Goal: Task Accomplishment & Management: Use online tool/utility

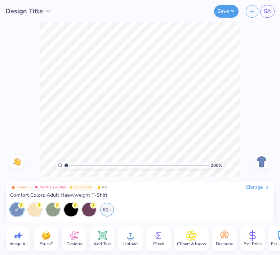
click at [254, 186] on div "Change" at bounding box center [258, 187] width 24 height 6
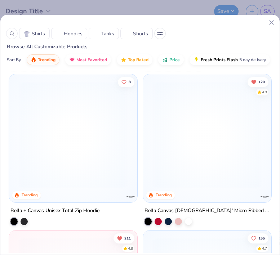
scroll to position [474, 0]
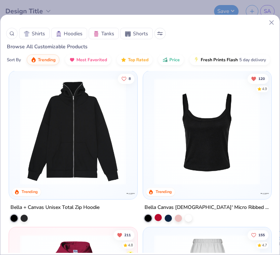
click at [157, 219] on div at bounding box center [158, 217] width 7 height 7
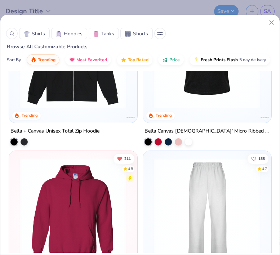
scroll to position [557, 0]
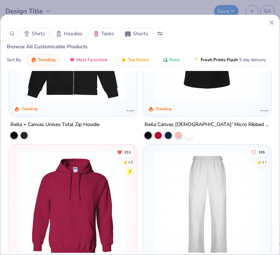
click at [40, 31] on span "Shirts" at bounding box center [38, 34] width 13 height 8
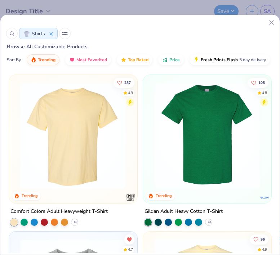
click at [53, 36] on div at bounding box center [50, 34] width 6 height 8
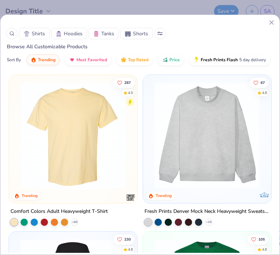
click at [99, 35] on div at bounding box center [97, 34] width 8 height 8
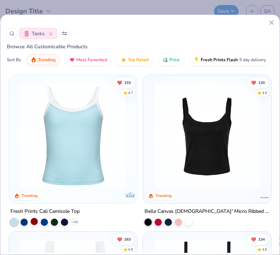
click at [36, 221] on div at bounding box center [34, 221] width 7 height 7
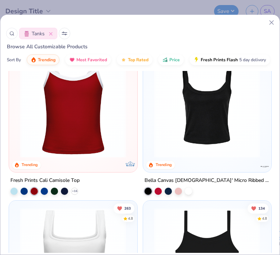
scroll to position [43, 0]
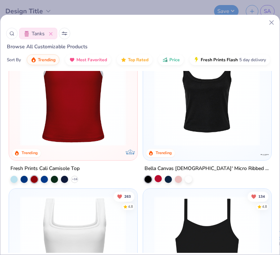
click at [159, 180] on div at bounding box center [158, 178] width 7 height 7
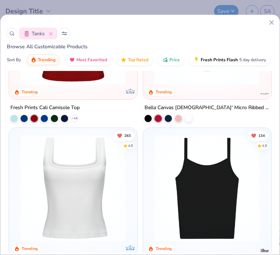
scroll to position [163, 0]
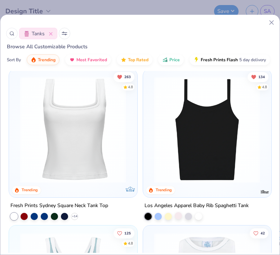
click at [177, 215] on div at bounding box center [178, 215] width 7 height 7
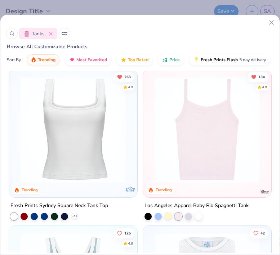
click at [167, 216] on div at bounding box center [168, 215] width 7 height 7
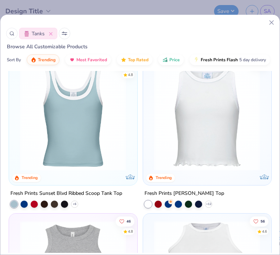
scroll to position [339, 0]
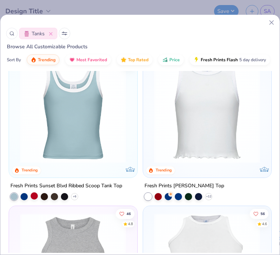
click at [34, 197] on div at bounding box center [34, 195] width 7 height 7
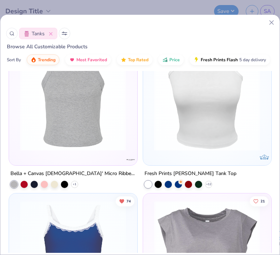
scroll to position [511, 0]
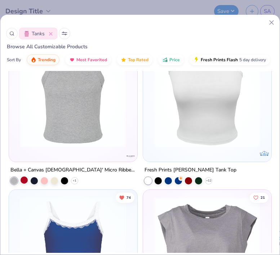
click at [24, 180] on div at bounding box center [24, 179] width 7 height 7
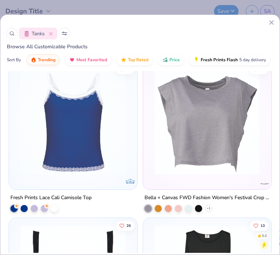
scroll to position [635, 0]
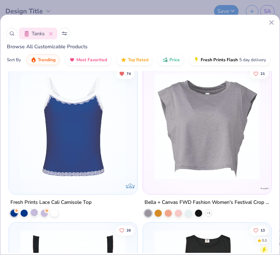
click at [35, 213] on div at bounding box center [34, 212] width 7 height 7
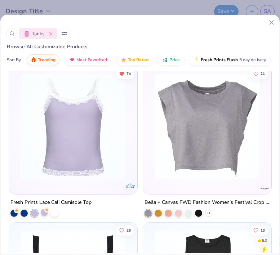
click at [43, 212] on div at bounding box center [44, 212] width 7 height 7
click at [35, 214] on div at bounding box center [34, 212] width 7 height 7
click at [35, 212] on div at bounding box center [34, 213] width 7 height 7
click at [44, 212] on div at bounding box center [44, 212] width 7 height 7
click at [54, 212] on div at bounding box center [54, 212] width 7 height 7
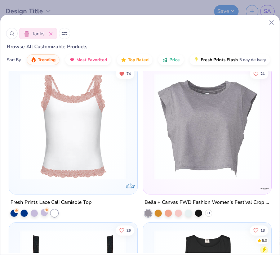
click at [43, 212] on div at bounding box center [44, 212] width 7 height 7
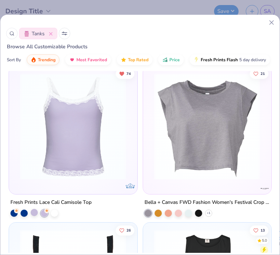
click at [36, 211] on div at bounding box center [34, 212] width 7 height 7
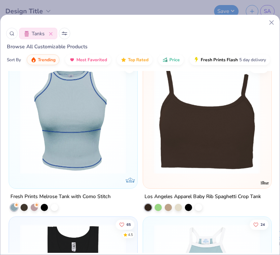
scroll to position [956, 0]
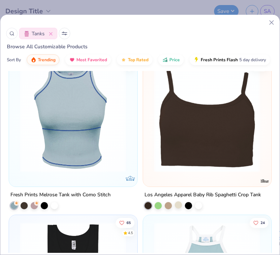
click at [179, 205] on div at bounding box center [178, 204] width 7 height 7
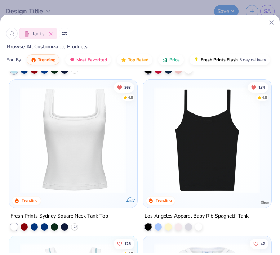
scroll to position [0, 0]
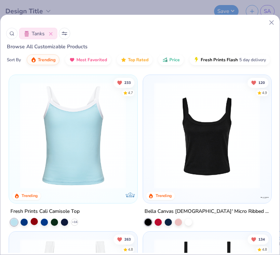
click at [32, 222] on div at bounding box center [34, 221] width 7 height 7
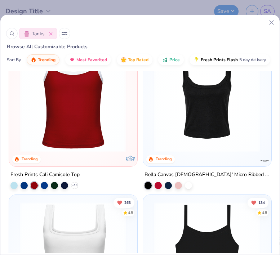
scroll to position [41, 0]
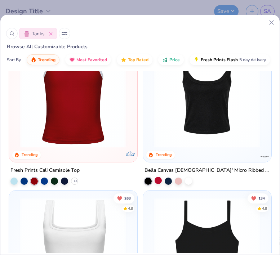
click at [157, 179] on div at bounding box center [158, 180] width 7 height 7
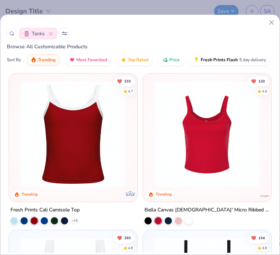
scroll to position [0, 0]
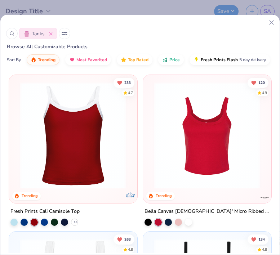
click at [81, 147] on img at bounding box center [73, 135] width 114 height 107
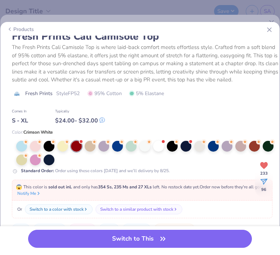
scroll to position [138, 0]
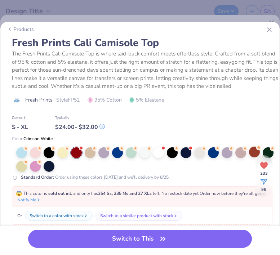
click at [255, 153] on div at bounding box center [254, 152] width 11 height 11
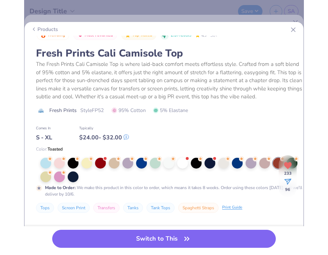
scroll to position [121, 0]
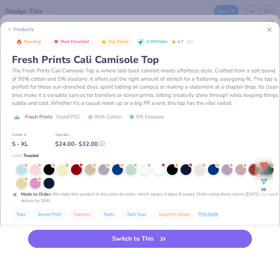
click at [156, 240] on button "Switch to This" at bounding box center [140, 239] width 224 height 18
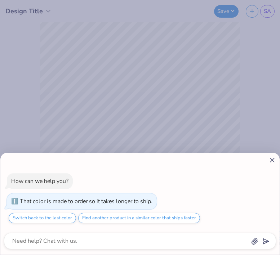
click at [272, 160] on line at bounding box center [272, 160] width 4 height 4
type textarea "x"
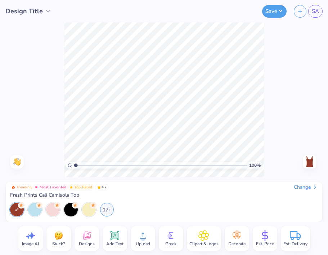
click at [274, 78] on div "100 % Need help? Chat with us. Back" at bounding box center [164, 99] width 328 height 155
click at [89, 240] on icon at bounding box center [86, 235] width 11 height 11
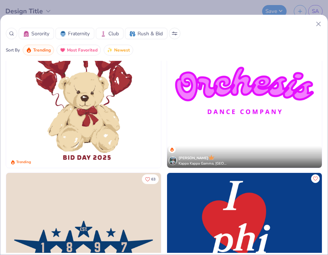
scroll to position [670, 0]
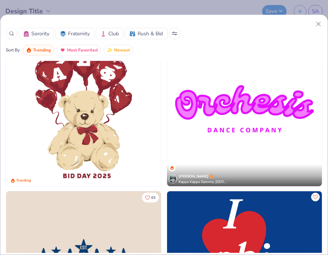
click at [175, 32] on icon at bounding box center [174, 32] width 5 height 0
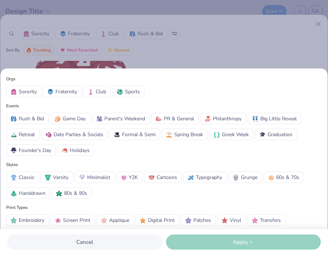
click at [175, 33] on div "Orgs Sorority Fraternity Club Sports Events Rush & Bid Game Day Parent's Weeken…" at bounding box center [164, 127] width 328 height 255
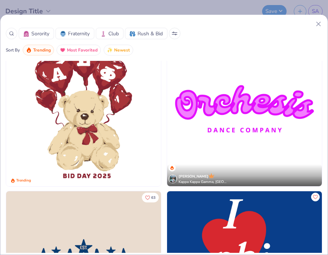
click at [12, 36] on div at bounding box center [12, 34] width 12 height 12
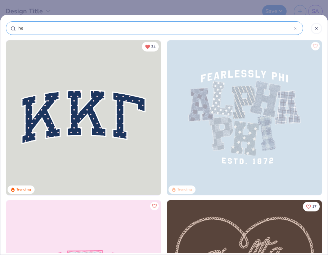
type input "hea"
type input "hear"
type input "heart"
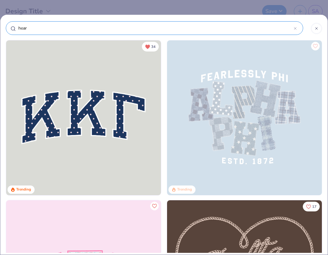
type input "heart"
type input "heart o"
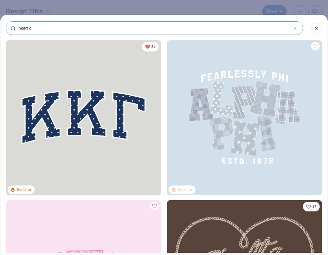
type input "heart on"
type input "heart on f"
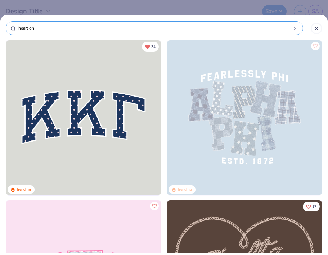
type input "heart on f"
type input "heart on fi"
type input "heart on fir"
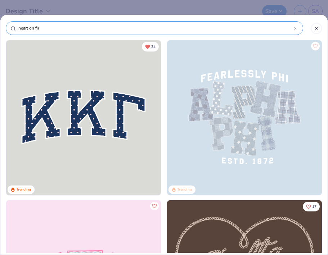
type input "heart on fire"
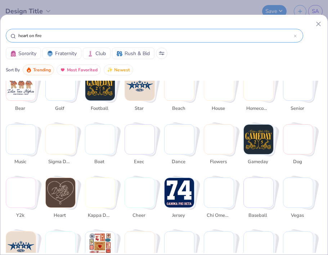
scroll to position [0, 0]
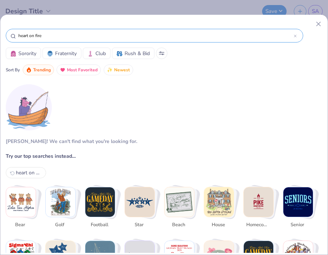
click at [145, 208] on img "Stack Card Button star" at bounding box center [140, 202] width 30 height 30
type input "star"
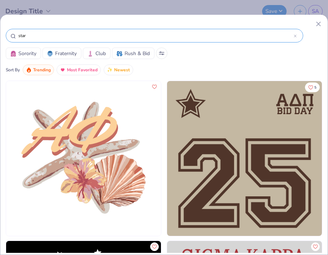
scroll to position [800, 0]
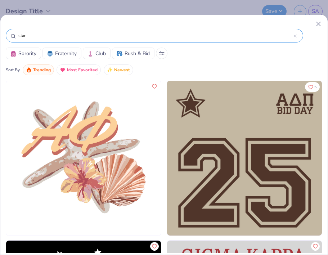
click at [155, 88] on icon "Like" at bounding box center [154, 86] width 4 height 4
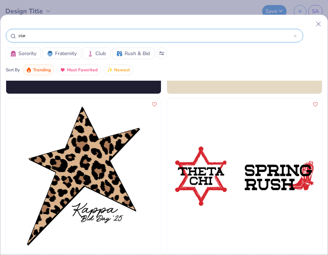
scroll to position [3022, 0]
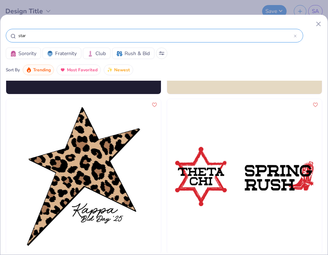
click at [154, 105] on icon "Like" at bounding box center [154, 104] width 5 height 5
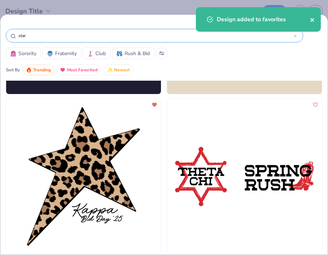
click at [280, 19] on icon "close" at bounding box center [313, 20] width 4 height 4
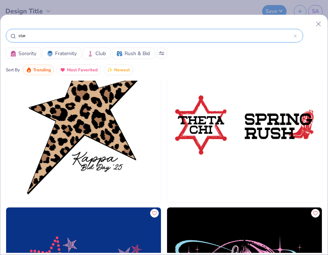
scroll to position [3097, 0]
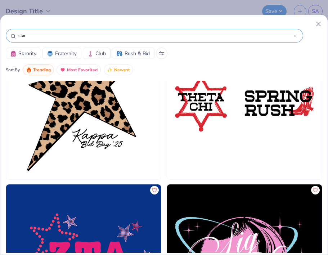
click at [280, 23] on icon at bounding box center [319, 24] width 8 height 8
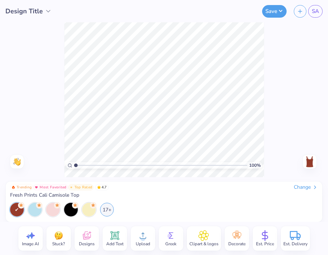
click at [198, 238] on div "Clipart & logos" at bounding box center [204, 238] width 34 height 25
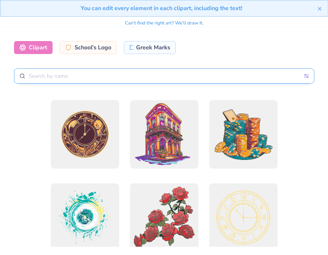
click at [178, 73] on input "text" at bounding box center [164, 75] width 301 height 15
type input "heart on fire"
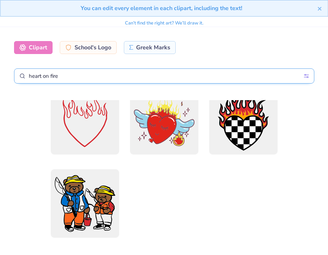
scroll to position [19, 0]
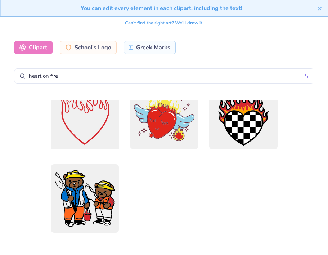
click at [94, 129] on div at bounding box center [84, 114] width 75 height 75
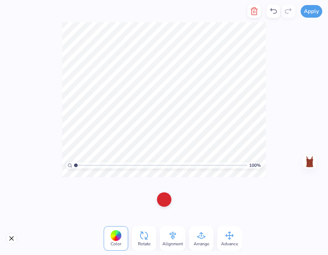
click at [121, 241] on span "Color" at bounding box center [116, 244] width 11 height 6
click at [117, 239] on div at bounding box center [116, 235] width 11 height 11
click at [109, 241] on div "Color" at bounding box center [116, 238] width 25 height 25
click at [217, 199] on div at bounding box center [164, 199] width 328 height 45
click at [10, 238] on button "Close" at bounding box center [12, 239] width 12 height 12
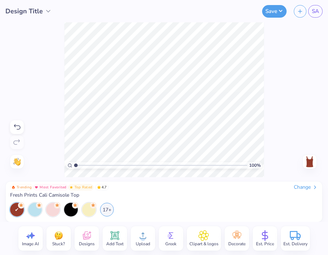
click at [163, 188] on div "Trending Most Favorited Top Rated 4.7 Change" at bounding box center [164, 187] width 308 height 6
click at [119, 239] on icon at bounding box center [115, 235] width 11 height 11
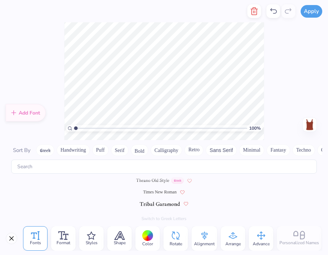
scroll to position [3322, 0]
type textarea "Alpha O"
click at [157, 196] on span "Times New Roman" at bounding box center [160, 194] width 34 height 6
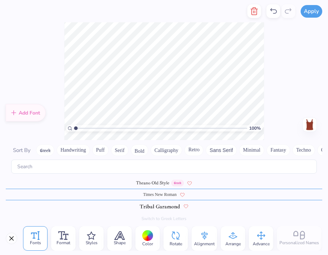
click at [162, 207] on img at bounding box center [160, 206] width 40 height 4
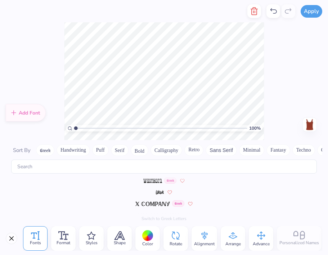
scroll to position [3495, 0]
click at [161, 195] on img at bounding box center [160, 195] width 8 height 4
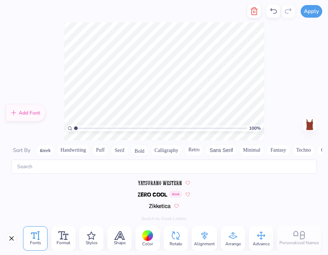
click at [148, 195] on img at bounding box center [153, 194] width 30 height 4
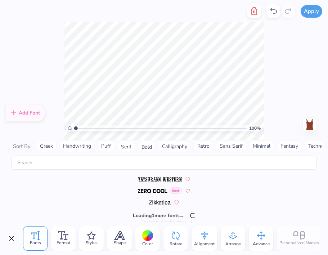
scroll to position [3552, 0]
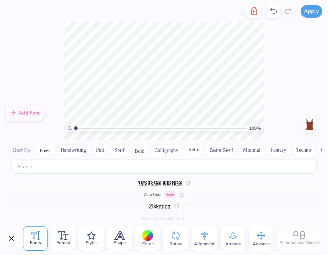
click at [99, 150] on button "Puff" at bounding box center [100, 151] width 17 height 12
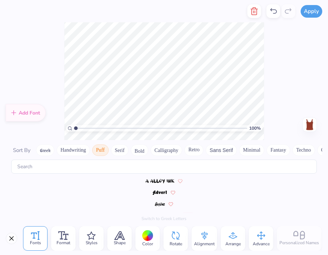
scroll to position [0, 0]
click at [157, 182] on img at bounding box center [160, 184] width 29 height 4
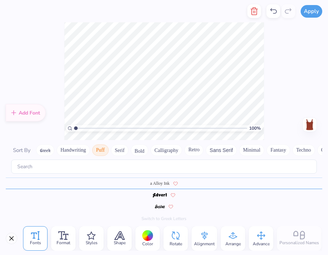
click at [161, 196] on img at bounding box center [160, 195] width 15 height 4
click at [147, 232] on div at bounding box center [147, 235] width 11 height 11
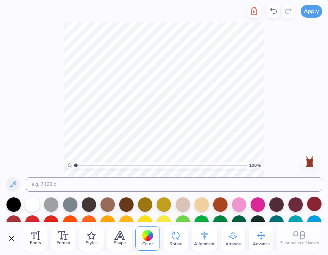
click at [280, 203] on div at bounding box center [314, 204] width 14 height 14
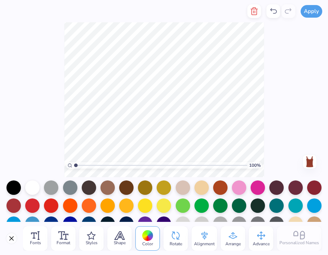
scroll to position [17, 0]
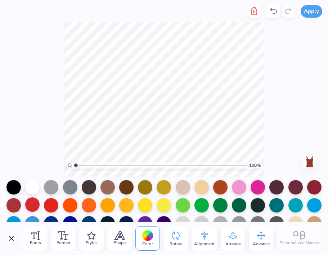
click at [32, 208] on div at bounding box center [32, 204] width 14 height 14
click at [8, 205] on div at bounding box center [13, 204] width 14 height 14
click at [54, 206] on div at bounding box center [51, 204] width 14 height 14
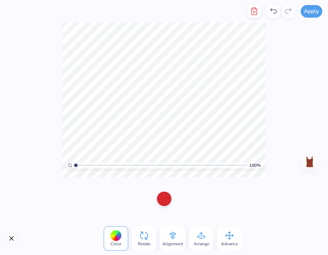
click at [166, 199] on div at bounding box center [164, 199] width 14 height 14
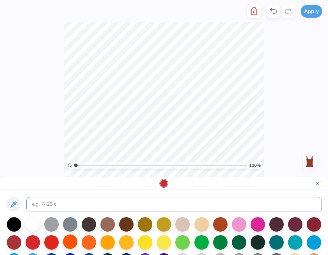
click at [74, 244] on div at bounding box center [70, 242] width 14 height 14
click at [67, 242] on div at bounding box center [70, 242] width 14 height 14
click at [84, 244] on div at bounding box center [89, 242] width 14 height 14
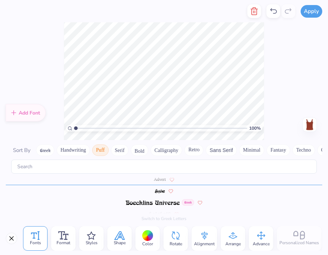
scroll to position [0, 0]
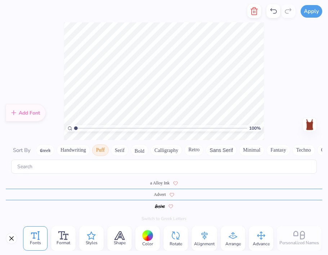
click at [95, 237] on icon at bounding box center [91, 235] width 9 height 9
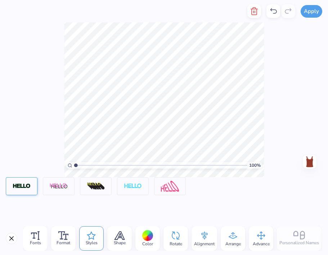
click at [22, 183] on img at bounding box center [22, 186] width 18 height 6
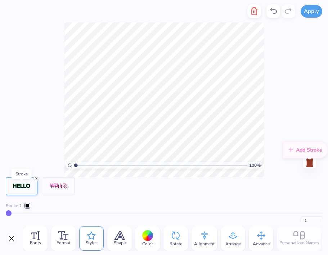
click at [37, 178] on icon at bounding box center [36, 178] width 4 height 4
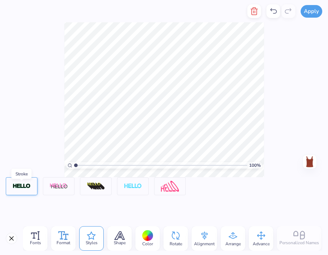
click at [61, 233] on icon at bounding box center [63, 235] width 10 height 9
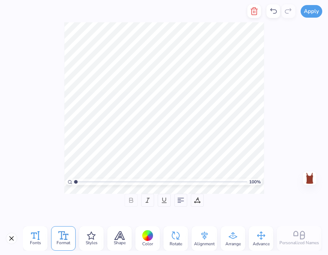
click at [39, 240] on span "Fonts" at bounding box center [35, 243] width 11 height 6
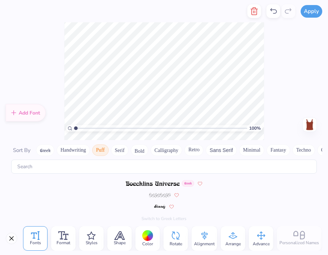
scroll to position [35, 0]
click at [154, 196] on img at bounding box center [159, 195] width 21 height 4
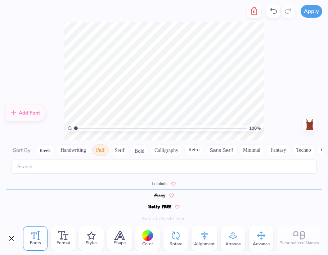
scroll to position [46, 0]
click at [162, 195] on img at bounding box center [160, 195] width 12 height 4
click at [162, 195] on img at bounding box center [159, 195] width 23 height 4
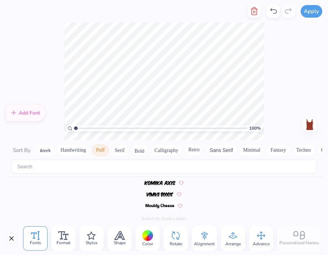
scroll to position [81, 0]
click at [162, 205] on img at bounding box center [160, 206] width 29 height 4
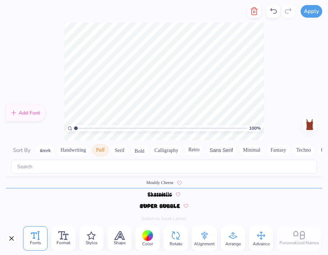
scroll to position [104, 0]
click at [164, 196] on img at bounding box center [160, 195] width 25 height 4
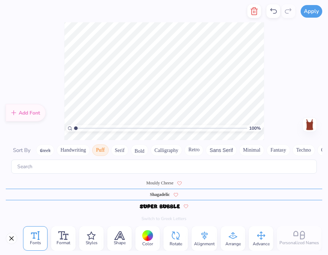
click at [165, 206] on img at bounding box center [160, 206] width 40 height 4
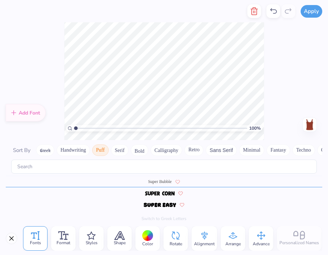
scroll to position [127, 0]
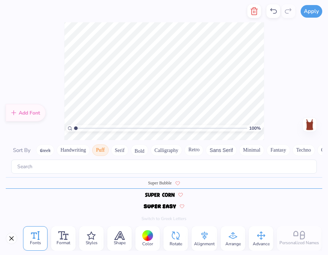
click at [165, 202] on div at bounding box center [164, 206] width 317 height 12
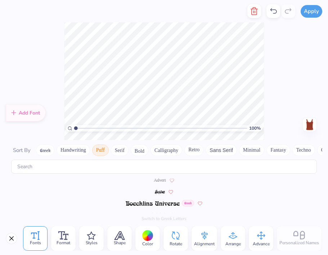
scroll to position [12, 0]
click at [157, 183] on span "Advert" at bounding box center [160, 183] width 12 height 6
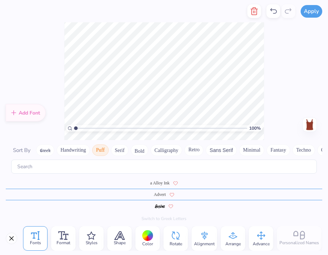
scroll to position [0, 0]
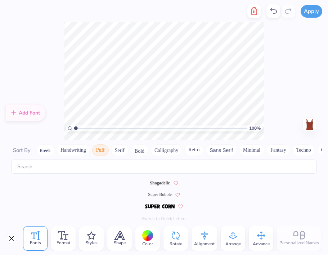
click at [161, 186] on span "Shagadelic" at bounding box center [160, 183] width 20 height 6
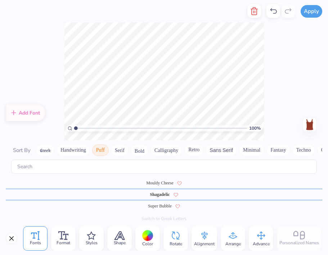
click at [162, 183] on span "Mouldy Cheese" at bounding box center [159, 183] width 27 height 6
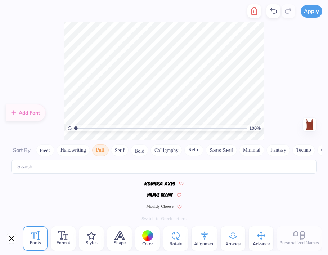
scroll to position [81, 0]
click at [160, 194] on img at bounding box center [160, 195] width 26 height 4
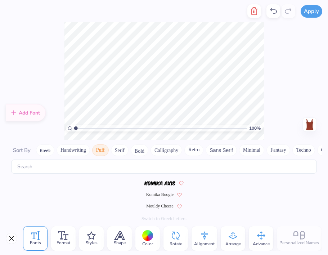
click at [160, 185] on img at bounding box center [160, 183] width 31 height 4
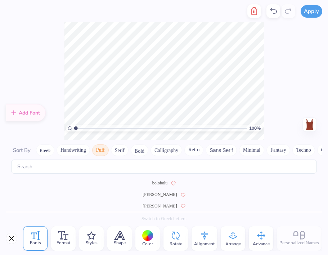
click at [156, 184] on span "bolobolu" at bounding box center [159, 183] width 15 height 6
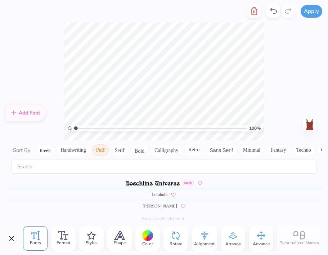
click at [167, 183] on img at bounding box center [153, 183] width 54 height 4
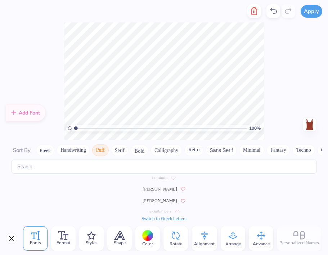
scroll to position [46, 0]
click at [159, 206] on span "[PERSON_NAME]" at bounding box center [160, 206] width 34 height 6
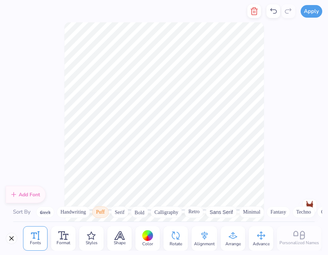
scroll to position [73, 0]
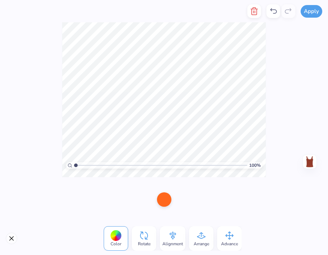
click at [119, 238] on div at bounding box center [116, 235] width 11 height 11
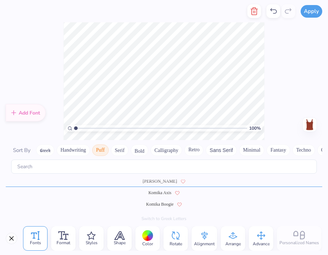
scroll to position [58, 0]
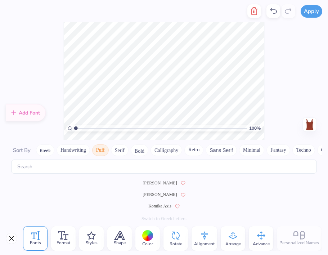
click at [148, 234] on div at bounding box center [147, 235] width 11 height 11
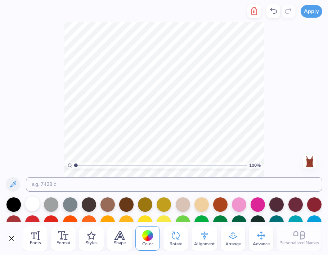
click at [31, 202] on div at bounding box center [32, 204] width 14 height 14
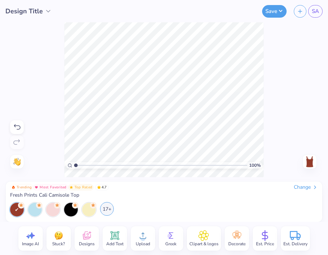
click at [104, 210] on div "17+" at bounding box center [107, 209] width 14 height 14
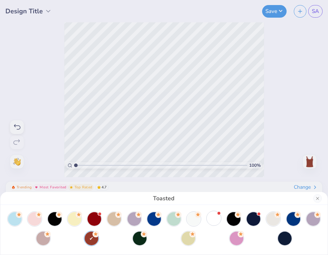
click at [212, 216] on div at bounding box center [214, 219] width 14 height 14
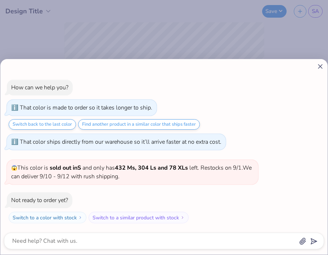
click at [280, 67] on icon at bounding box center [321, 67] width 8 height 8
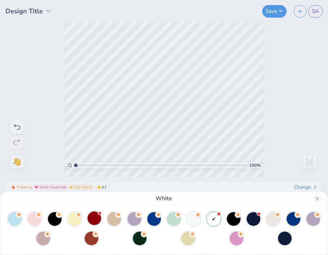
click at [93, 221] on div at bounding box center [95, 219] width 14 height 14
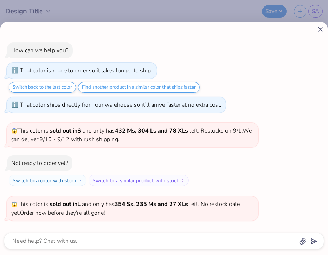
scroll to position [36, 0]
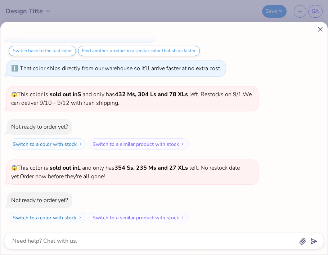
click at [280, 30] on icon at bounding box center [321, 30] width 8 height 8
type textarea "x"
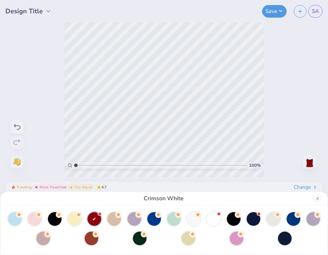
click at [251, 105] on div "Crimson White" at bounding box center [164, 127] width 328 height 255
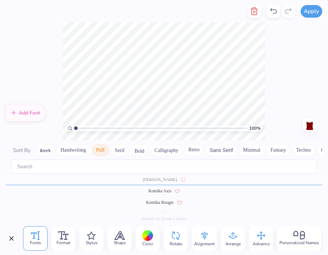
scroll to position [58, 0]
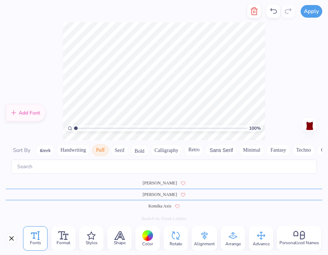
click at [48, 148] on button "Greek" at bounding box center [45, 151] width 18 height 12
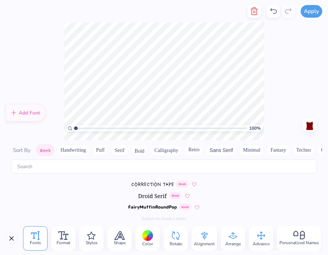
scroll to position [173, 0]
click at [155, 208] on img at bounding box center [153, 206] width 48 height 4
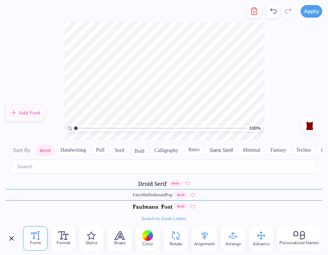
scroll to position [185, 0]
click at [155, 207] on img at bounding box center [153, 206] width 40 height 4
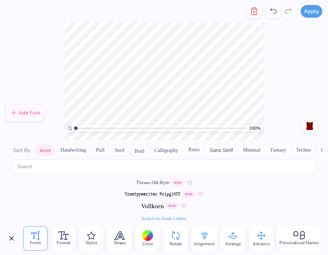
scroll to position [485, 0]
click at [146, 192] on span at bounding box center [152, 194] width 55 height 6
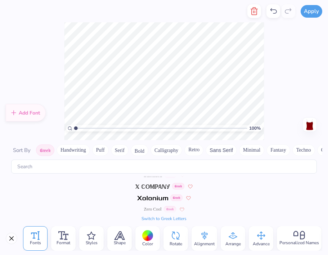
scroll to position [531, 0]
click at [122, 149] on button "Serif" at bounding box center [120, 151] width 18 height 12
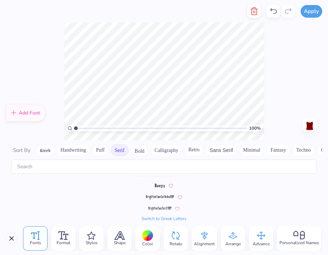
scroll to position [0, 0]
click at [148, 150] on button "Bold" at bounding box center [140, 151] width 18 height 12
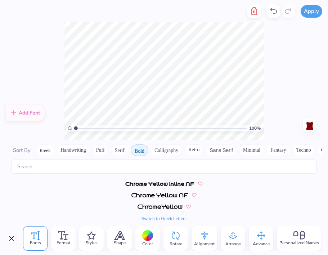
click at [81, 155] on button "Handwriting" at bounding box center [74, 151] width 34 height 12
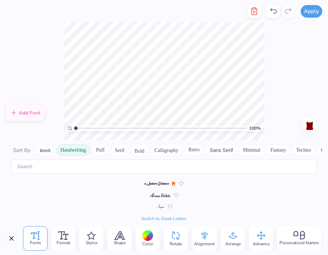
click at [152, 180] on span at bounding box center [157, 183] width 25 height 6
click at [160, 194] on img at bounding box center [160, 195] width 26 height 4
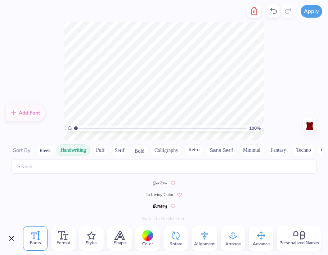
click at [161, 205] on img at bounding box center [160, 206] width 15 height 4
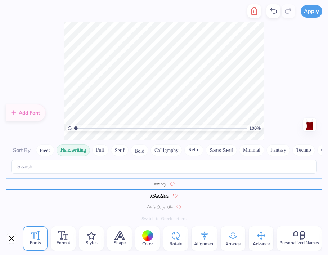
scroll to position [116, 0]
click at [161, 198] on div at bounding box center [164, 195] width 317 height 12
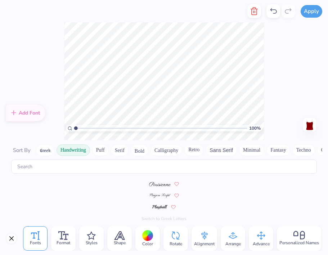
scroll to position [196, 0]
click at [156, 183] on img at bounding box center [160, 183] width 22 height 4
click at [160, 186] on div at bounding box center [164, 183] width 317 height 12
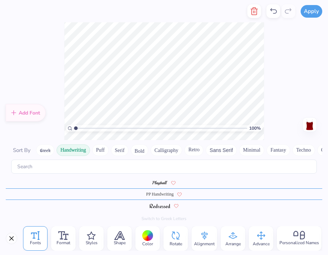
scroll to position [219, 0]
click at [274, 89] on div "100 % Need help? Chat with us. Back" at bounding box center [164, 81] width 328 height 118
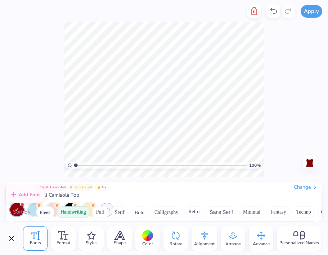
scroll to position [235, 0]
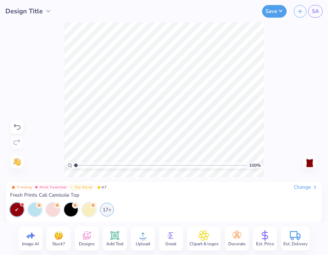
click at [114, 238] on icon at bounding box center [114, 235] width 7 height 7
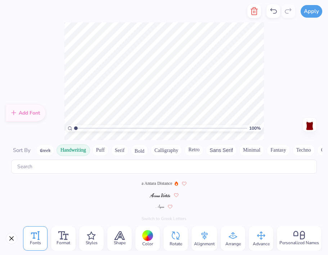
scroll to position [0, 0]
type textarea "L"
type textarea "Inspire Ambition"
click at [173, 149] on button "Calligraphy" at bounding box center [167, 151] width 32 height 12
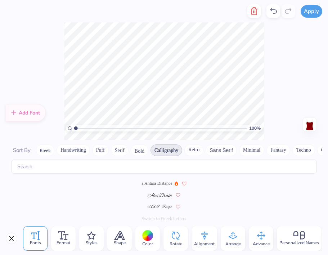
click at [159, 205] on img at bounding box center [160, 207] width 25 height 4
click at [159, 194] on img at bounding box center [160, 195] width 15 height 4
click at [158, 183] on span "Khalila" at bounding box center [160, 183] width 13 height 6
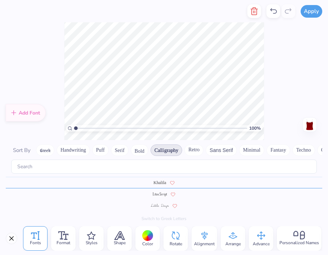
scroll to position [173, 0]
click at [163, 190] on div at bounding box center [164, 195] width 317 height 12
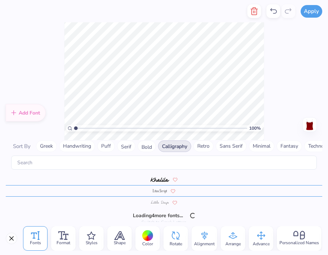
click at [161, 202] on img at bounding box center [160, 203] width 18 height 4
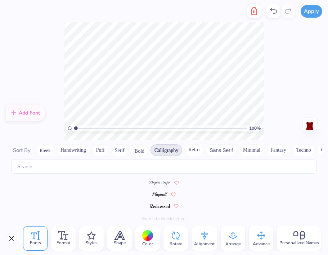
scroll to position [266, 0]
click at [157, 201] on div at bounding box center [164, 206] width 317 height 12
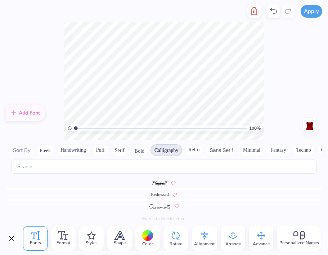
click at [157, 185] on img at bounding box center [159, 183] width 15 height 4
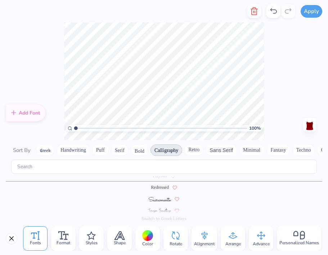
scroll to position [289, 0]
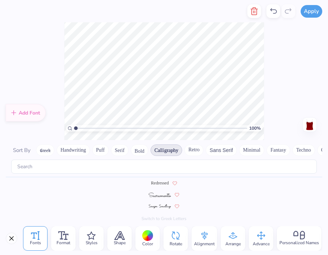
click at [160, 208] on img at bounding box center [160, 206] width 22 height 4
click at [152, 194] on img at bounding box center [160, 195] width 23 height 4
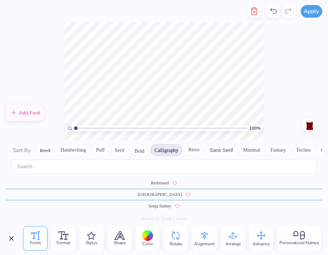
click at [159, 205] on span "Senja Santuy" at bounding box center [160, 206] width 23 height 6
click at [280, 85] on div "100 % Need help? Chat with us. Back" at bounding box center [164, 81] width 328 height 118
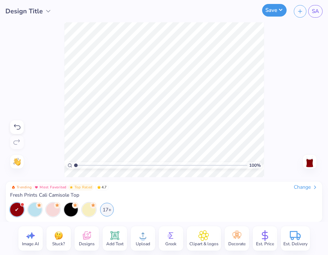
click at [276, 11] on button "Save" at bounding box center [274, 10] width 25 height 13
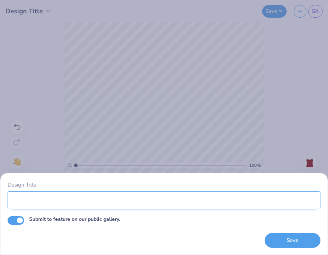
click at [153, 208] on input "Design Title" at bounding box center [164, 200] width 313 height 18
click at [150, 199] on input "Design Title" at bounding box center [164, 200] width 313 height 18
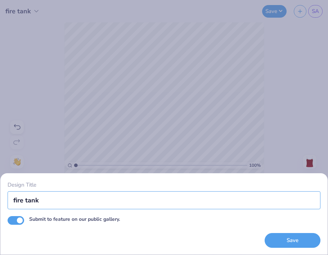
type input "fire tank"
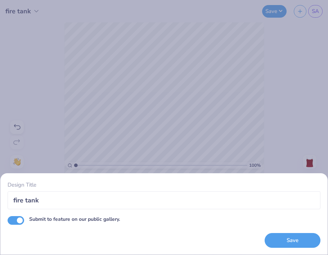
click at [280, 239] on button "Save" at bounding box center [293, 240] width 56 height 15
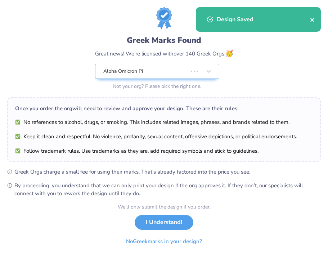
click at [280, 19] on icon "close" at bounding box center [312, 20] width 5 height 6
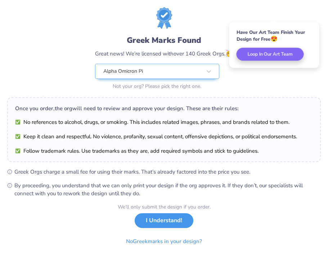
click at [168, 219] on button "I Understand!" at bounding box center [164, 220] width 59 height 15
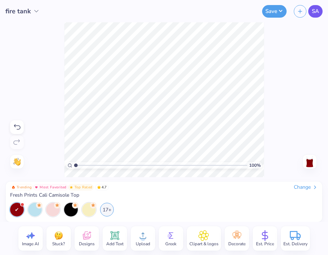
click at [280, 10] on span "SA" at bounding box center [315, 11] width 7 height 8
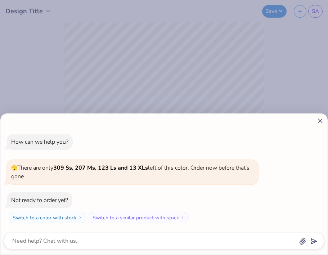
click at [318, 121] on icon at bounding box center [321, 121] width 8 height 8
type textarea "x"
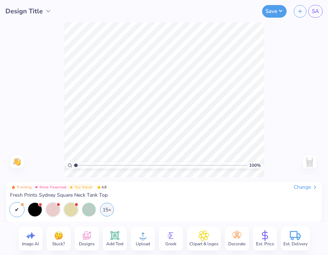
click at [296, 185] on div "Change" at bounding box center [306, 187] width 24 height 6
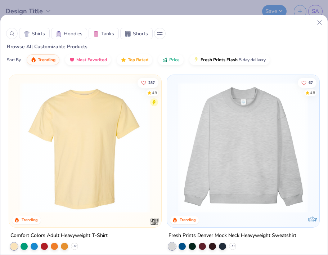
click at [64, 35] on span "Hoodies" at bounding box center [73, 34] width 19 height 8
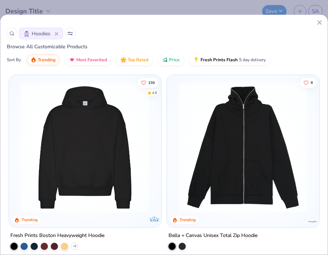
click at [138, 190] on img at bounding box center [85, 147] width 138 height 131
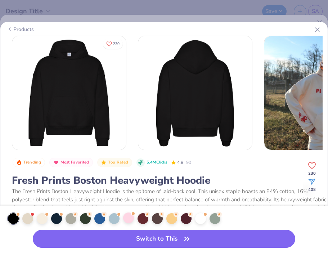
click at [128, 220] on div at bounding box center [128, 218] width 11 height 11
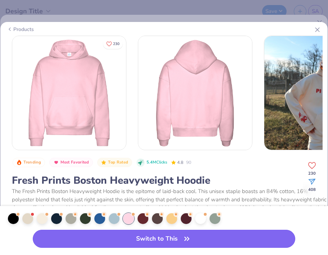
click at [150, 239] on button "Switch to This" at bounding box center [164, 239] width 263 height 18
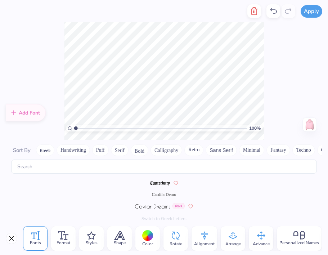
scroll to position [0, 1]
type textarea "Inspire Ambititon."
type textarea "Inspire Ambititon.."
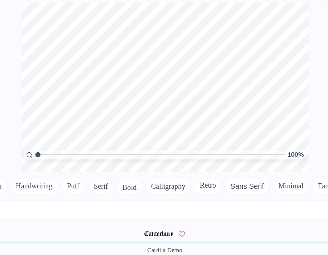
scroll to position [0, 2]
type textarea "Inspire Ambition."
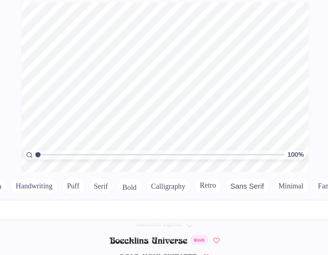
scroll to position [1546, 0]
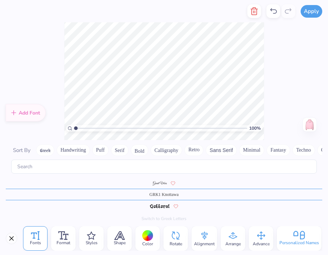
click at [295, 235] on icon at bounding box center [300, 235] width 12 height 9
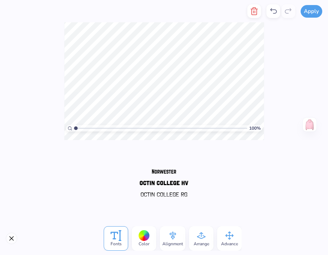
scroll to position [208, 0]
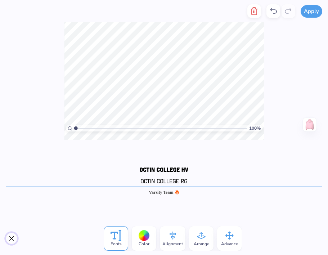
click at [9, 239] on button "Close" at bounding box center [12, 239] width 12 height 12
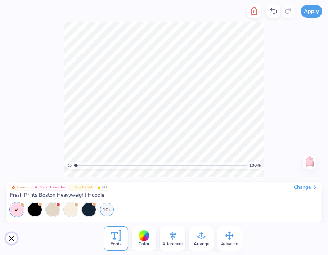
scroll to position [235, 0]
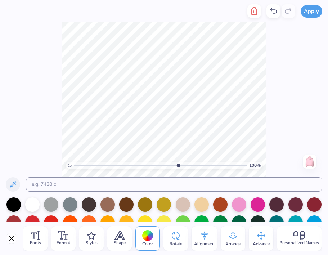
type input "6.45"
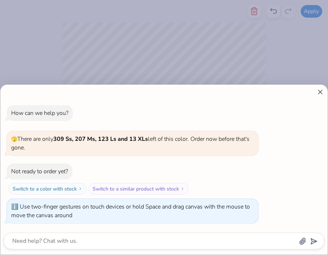
click at [178, 164] on input "range" at bounding box center [161, 165] width 174 height 6
click at [320, 90] on icon at bounding box center [321, 92] width 8 height 8
type textarea "x"
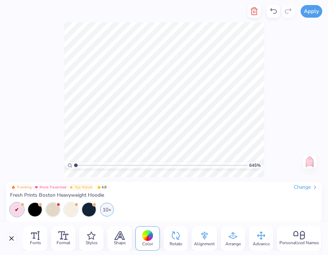
click at [218, 182] on div "Apply Fonts Format Styles Shape Color Rotate Alignment Arrange Advance Personal…" at bounding box center [164, 127] width 328 height 255
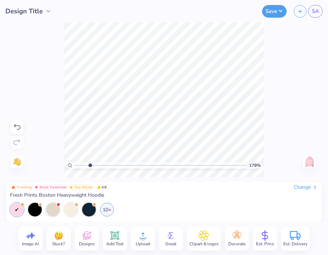
drag, startPoint x: 76, startPoint y: 164, endPoint x: 90, endPoint y: 163, distance: 13.7
click at [90, 163] on input "range" at bounding box center [161, 165] width 174 height 6
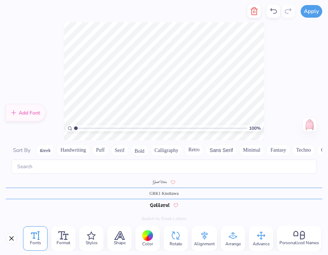
scroll to position [1918, 0]
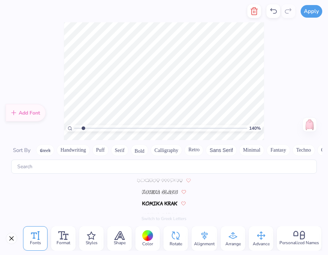
drag, startPoint x: 125, startPoint y: 128, endPoint x: 83, endPoint y: 133, distance: 41.8
click at [83, 132] on input "range" at bounding box center [161, 128] width 174 height 6
drag, startPoint x: 83, startPoint y: 126, endPoint x: 121, endPoint y: 125, distance: 37.9
click at [121, 125] on input "range" at bounding box center [161, 128] width 174 height 6
drag, startPoint x: 80, startPoint y: 128, endPoint x: 121, endPoint y: 133, distance: 40.7
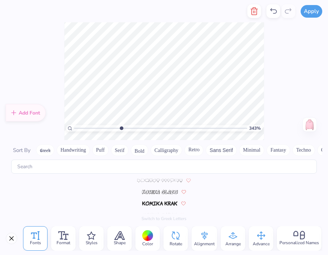
click at [121, 132] on input "range" at bounding box center [161, 128] width 174 height 6
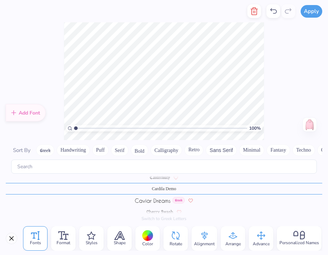
scroll to position [681, 0]
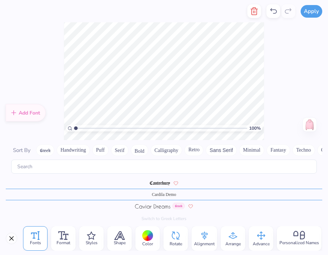
click at [209, 240] on icon at bounding box center [204, 235] width 11 height 11
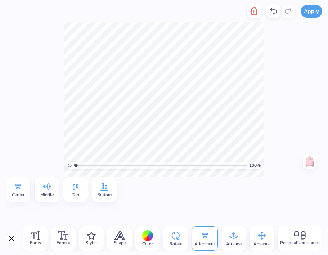
click at [22, 191] on icon at bounding box center [18, 186] width 11 height 11
click at [304, 101] on div "100 % Need help? Chat with us. Back" at bounding box center [164, 99] width 328 height 155
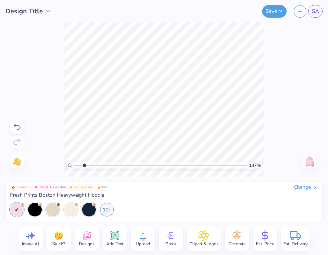
drag, startPoint x: 126, startPoint y: 165, endPoint x: 84, endPoint y: 164, distance: 42.2
click at [84, 164] on input "range" at bounding box center [161, 165] width 174 height 6
click at [111, 237] on icon at bounding box center [115, 235] width 11 height 11
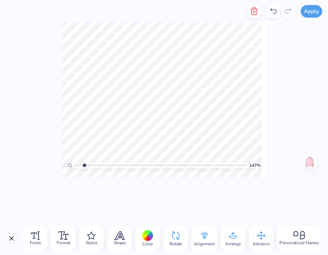
type input "1"
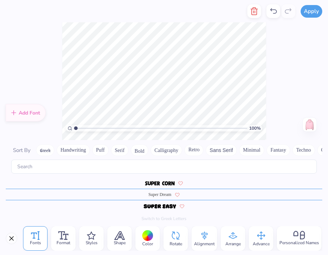
scroll to position [3149, 0]
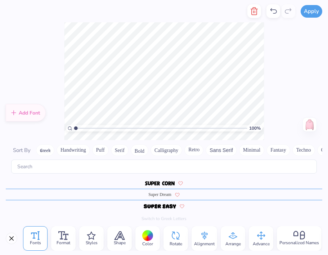
type textarea "A"
click at [143, 232] on icon at bounding box center [147, 235] width 11 height 11
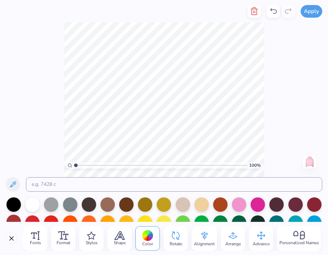
click at [13, 220] on div at bounding box center [13, 222] width 14 height 14
click at [37, 205] on div at bounding box center [32, 204] width 14 height 14
